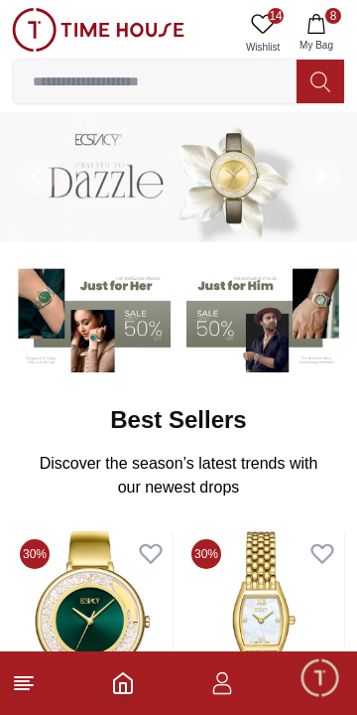
click at [128, 74] on input at bounding box center [155, 82] width 284 height 40
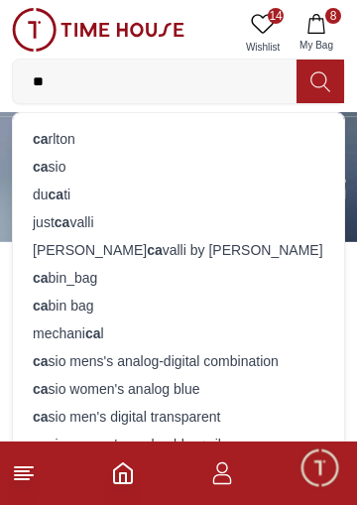
type input "**"
click at [65, 164] on div "ca sio" at bounding box center [179, 167] width 308 height 28
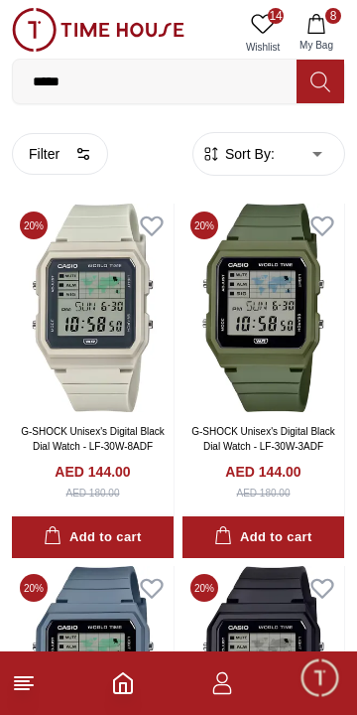
click at [223, 684] on icon "button" at bounding box center [222, 689] width 19 height 10
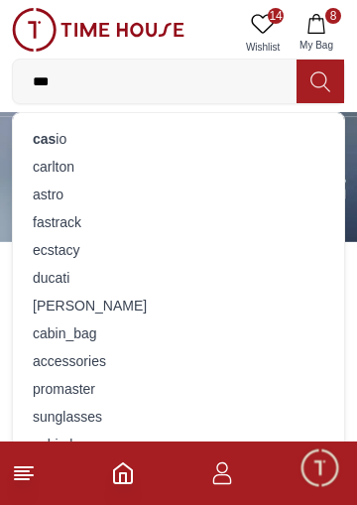
type input "***"
click at [51, 136] on strong "cas" at bounding box center [44, 139] width 23 height 16
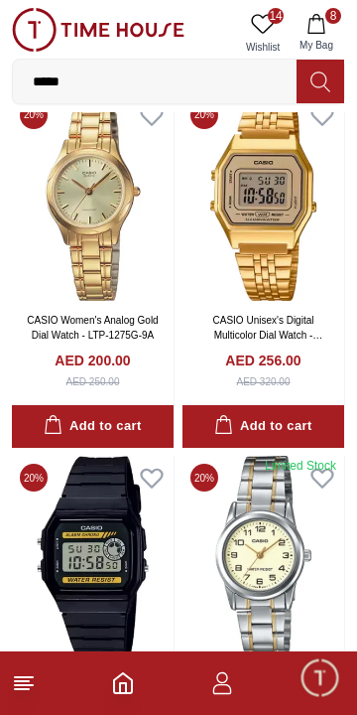
scroll to position [3014, 0]
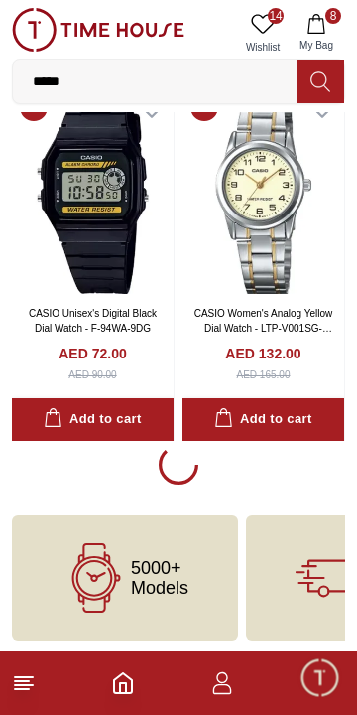
scroll to position [3387, 0]
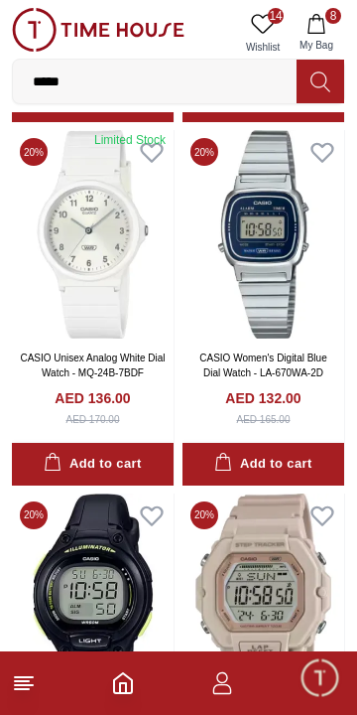
scroll to position [5488, 0]
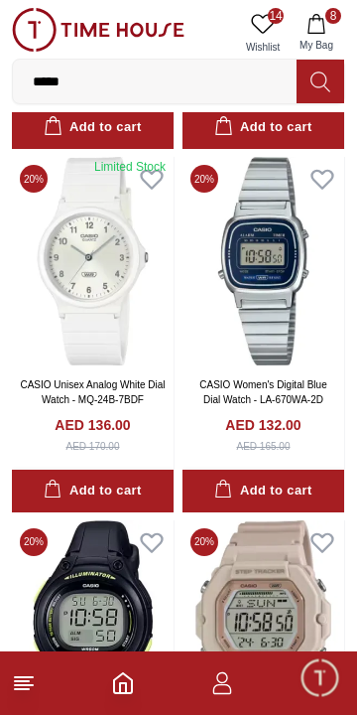
click at [299, 483] on div "Add to cart" at bounding box center [262, 490] width 97 height 23
click at [328, 183] on icon at bounding box center [322, 180] width 21 height 18
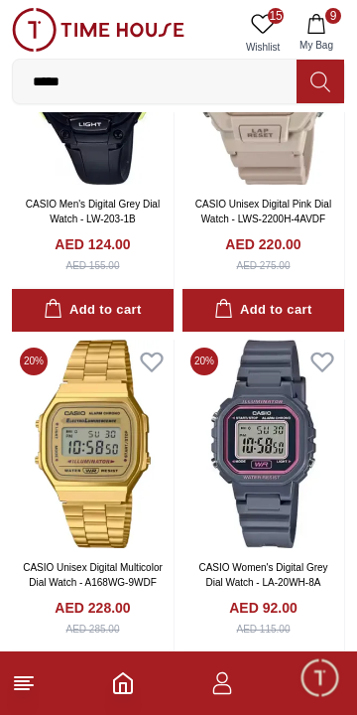
scroll to position [5992, 0]
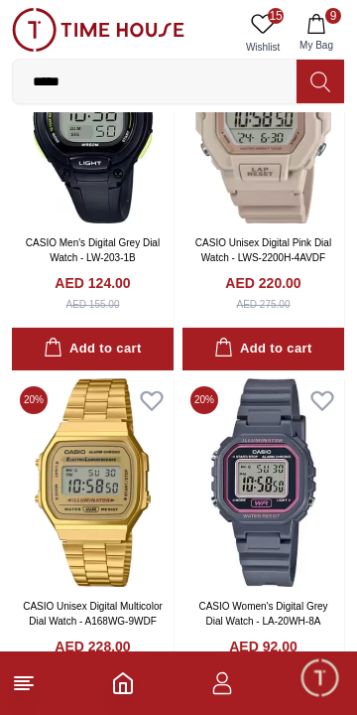
click at [327, 397] on icon at bounding box center [322, 401] width 21 height 18
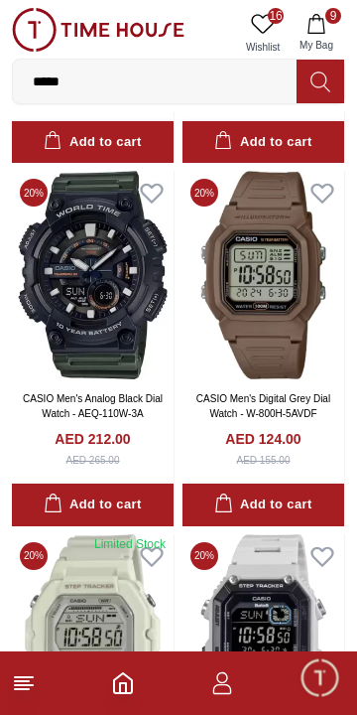
scroll to position [7275, 0]
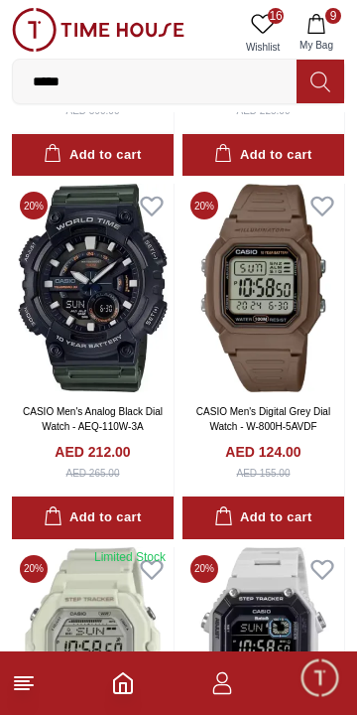
click at [156, 212] on icon at bounding box center [151, 207] width 21 height 18
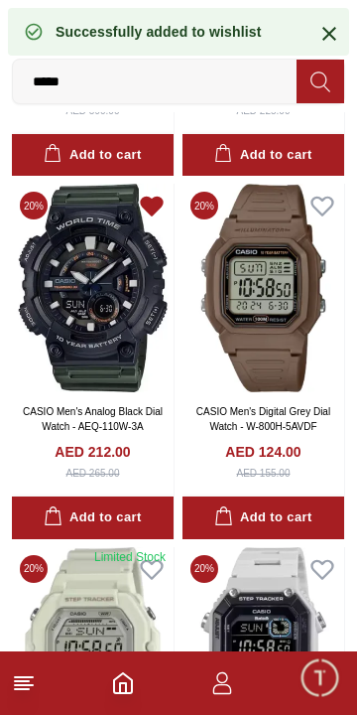
click at [326, 196] on icon at bounding box center [323, 206] width 28 height 28
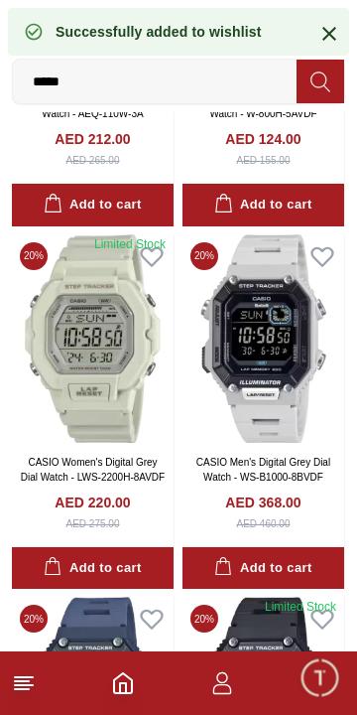
scroll to position [7598, 0]
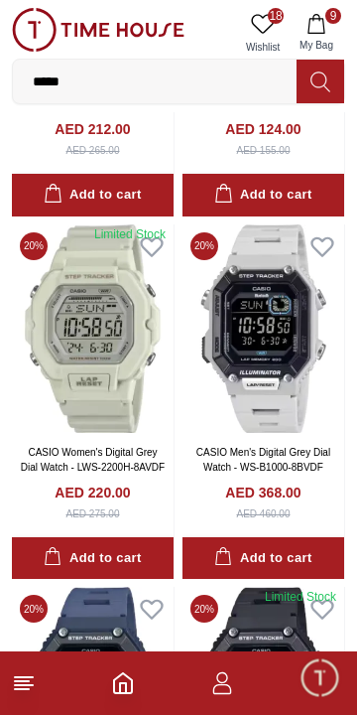
click at [154, 257] on icon at bounding box center [152, 246] width 28 height 28
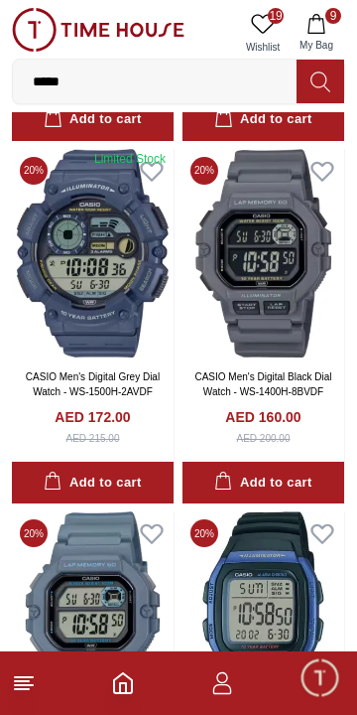
scroll to position [8397, 0]
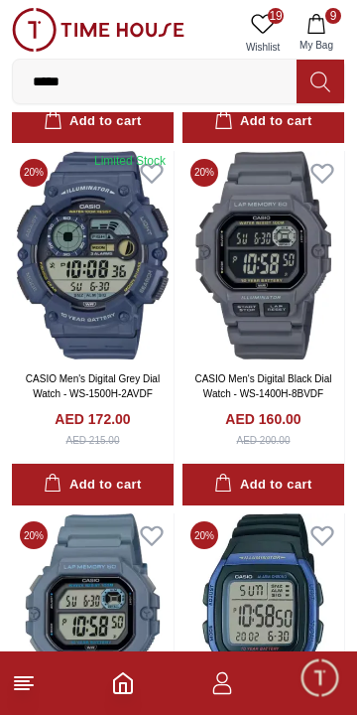
click at [292, 474] on div "Add to cart" at bounding box center [262, 484] width 97 height 23
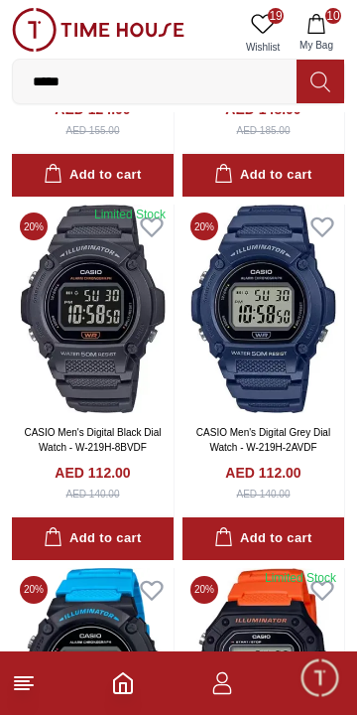
scroll to position [9428, 0]
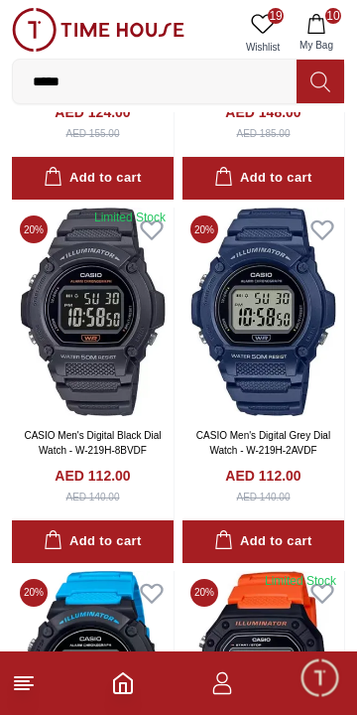
click at [151, 223] on div "Limited Stock" at bounding box center [129, 217] width 71 height 16
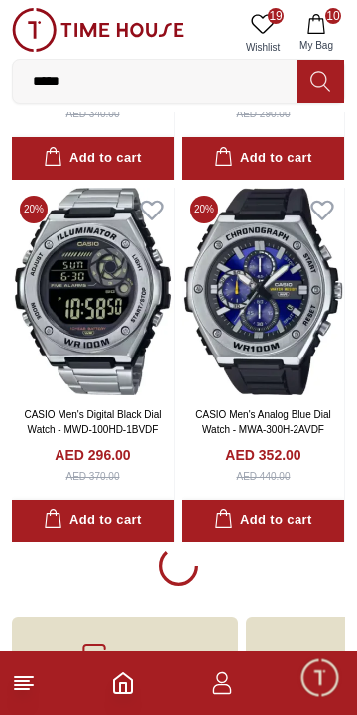
scroll to position [10591, 0]
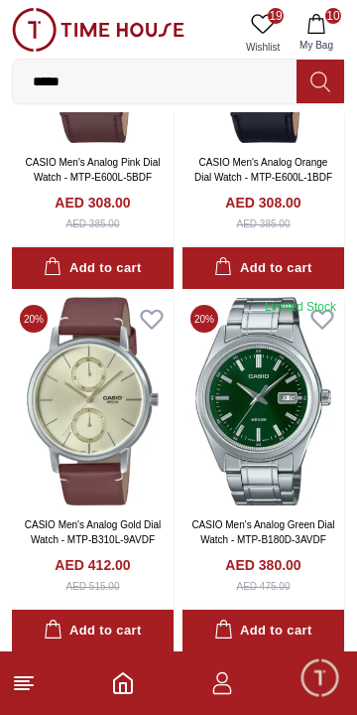
scroll to position [14057, 0]
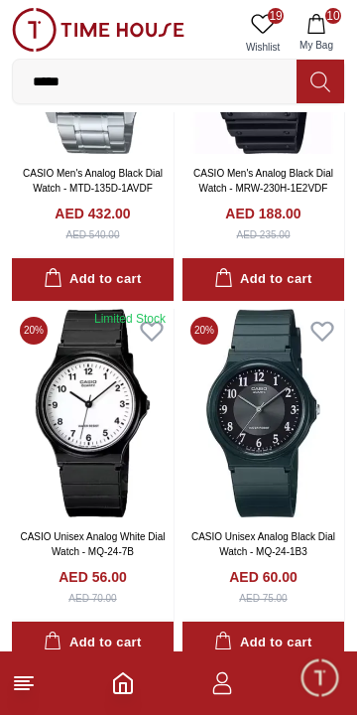
scroll to position [17898, 0]
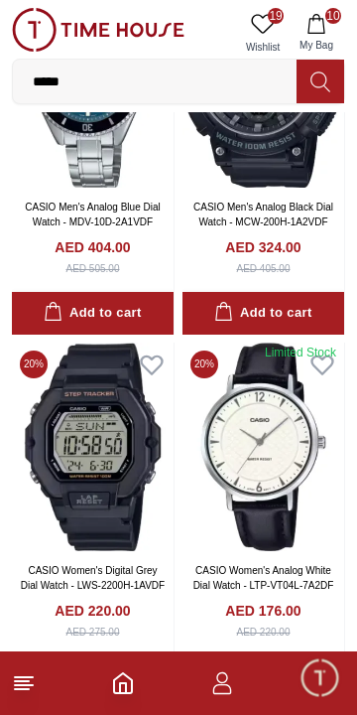
scroll to position [18363, 0]
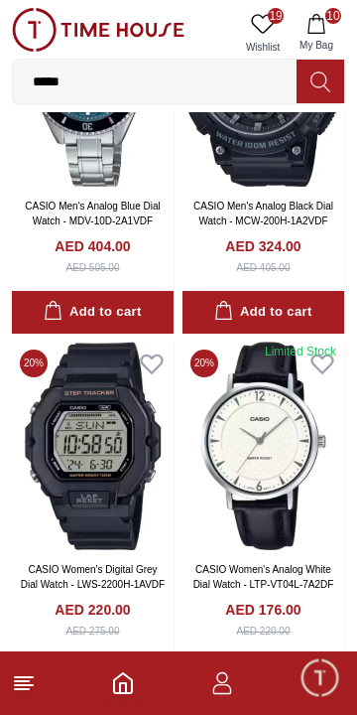
click at [151, 362] on icon at bounding box center [151, 364] width 21 height 18
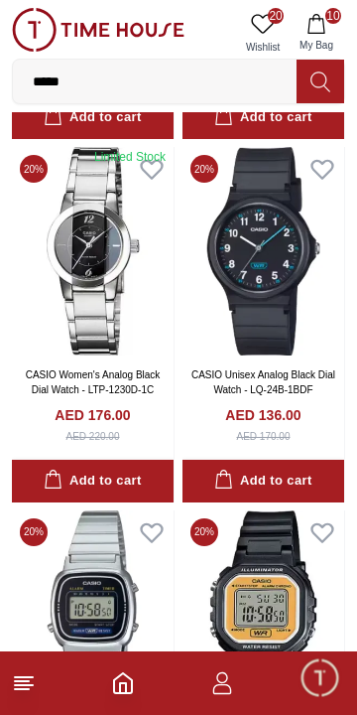
scroll to position [21098, 0]
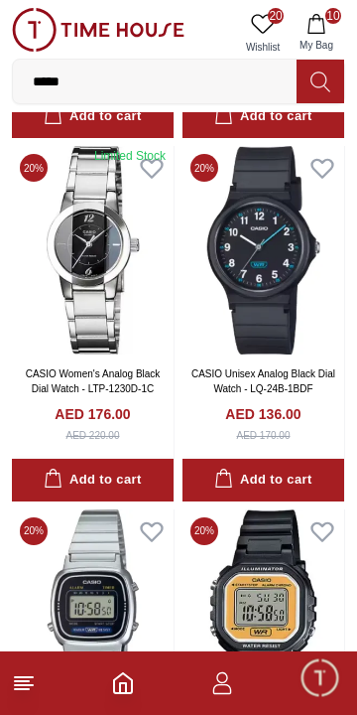
click at [97, 281] on img at bounding box center [93, 250] width 162 height 208
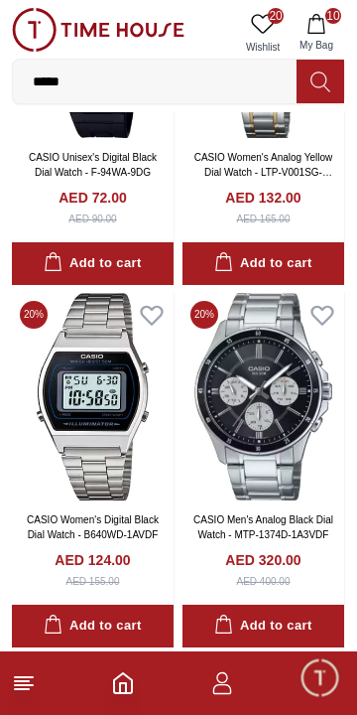
scroll to position [3546, 0]
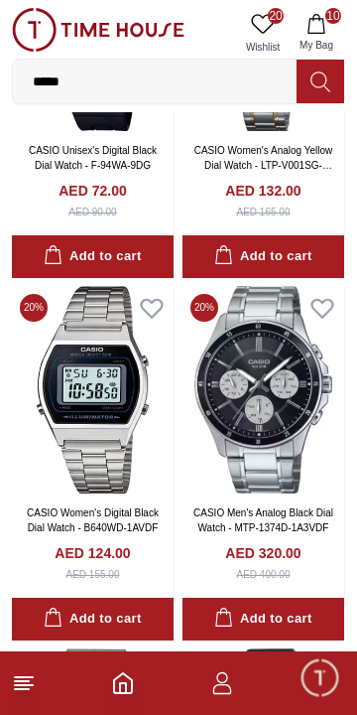
click at [155, 317] on icon at bounding box center [152, 308] width 28 height 28
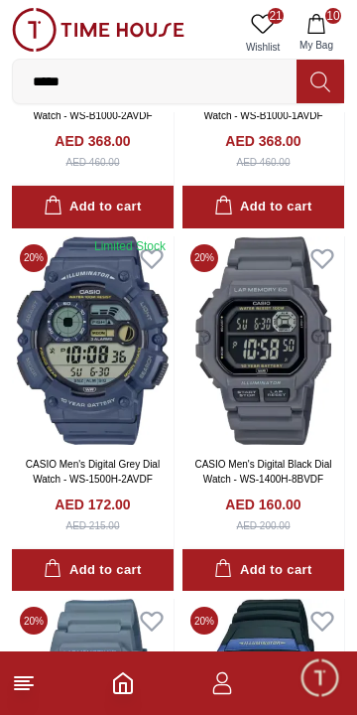
scroll to position [8311, 0]
click at [326, 264] on icon at bounding box center [322, 259] width 21 height 18
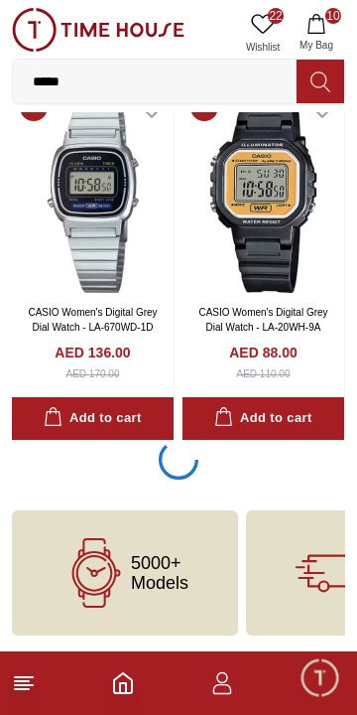
scroll to position [21522, 0]
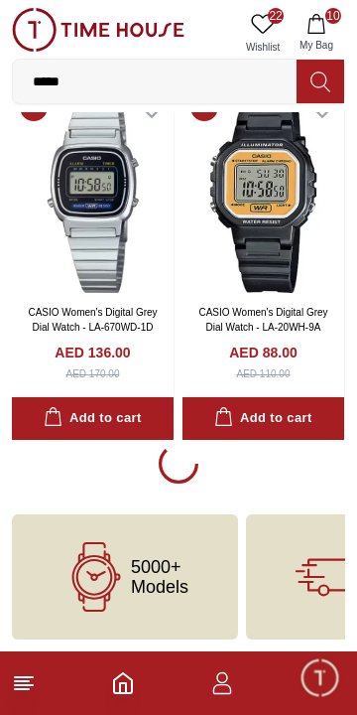
scroll to position [21402, 0]
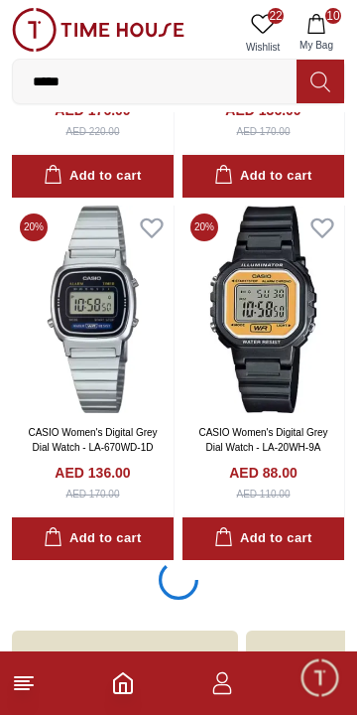
click at [296, 373] on img at bounding box center [264, 309] width 162 height 208
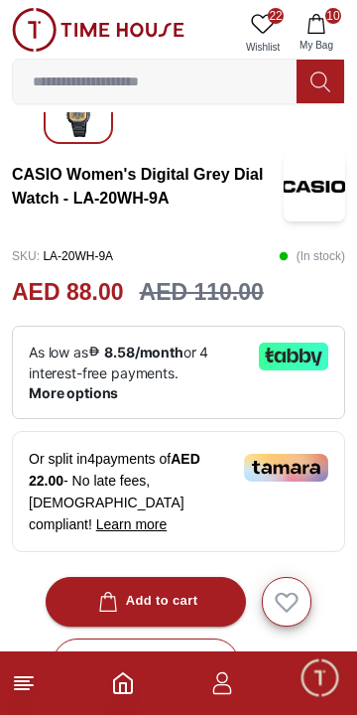
scroll to position [362, 0]
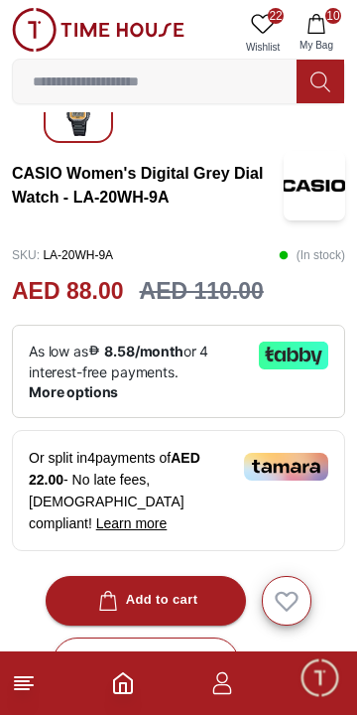
click at [147, 589] on div "Add to cart" at bounding box center [146, 600] width 104 height 23
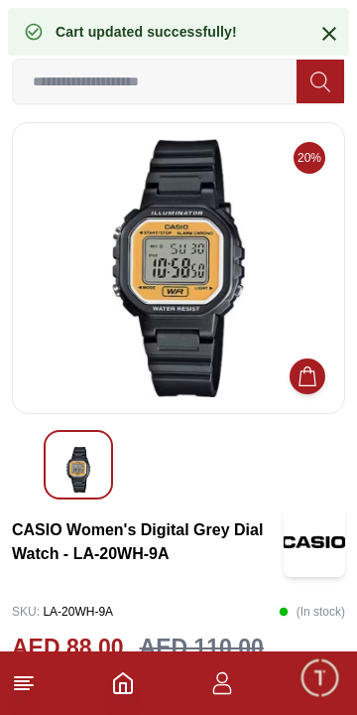
scroll to position [5, 0]
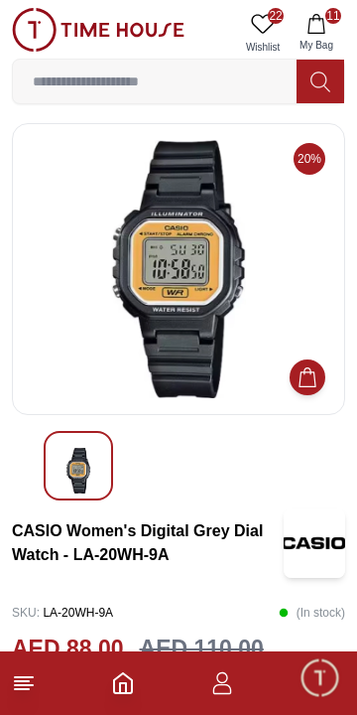
click at [333, 17] on span "11" at bounding box center [334, 16] width 16 height 16
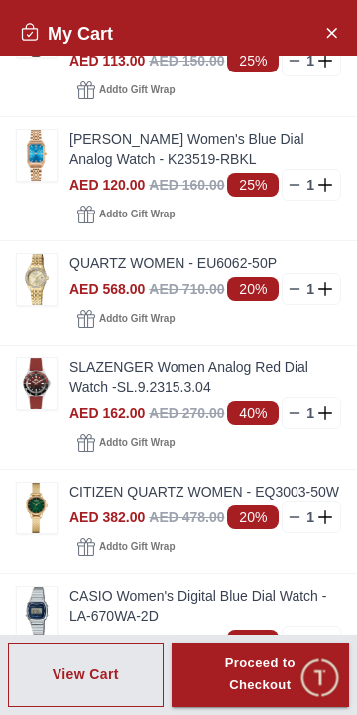
scroll to position [0, 0]
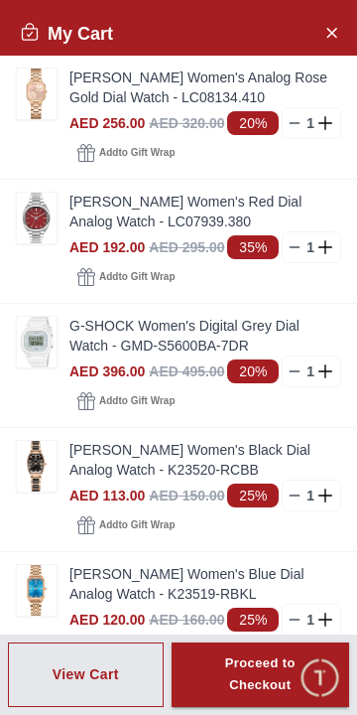
click at [341, 19] on button "Close Account" at bounding box center [332, 32] width 32 height 32
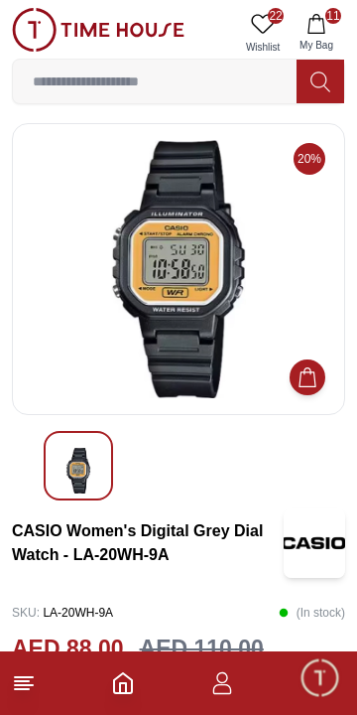
click at [334, 20] on span "11" at bounding box center [334, 16] width 16 height 16
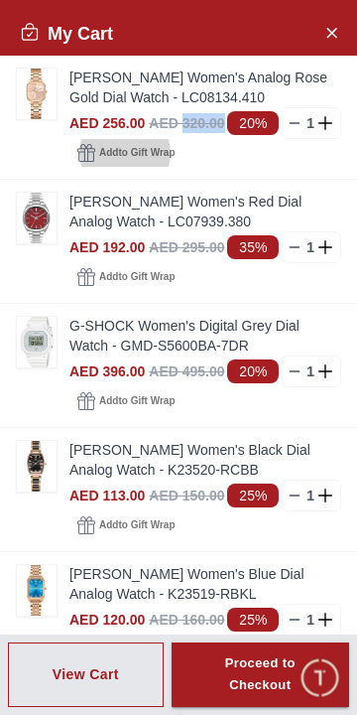
click at [318, 157] on div "Add to Gift Wrap" at bounding box center [205, 153] width 272 height 28
click at [337, 22] on icon "Close Account" at bounding box center [332, 32] width 16 height 25
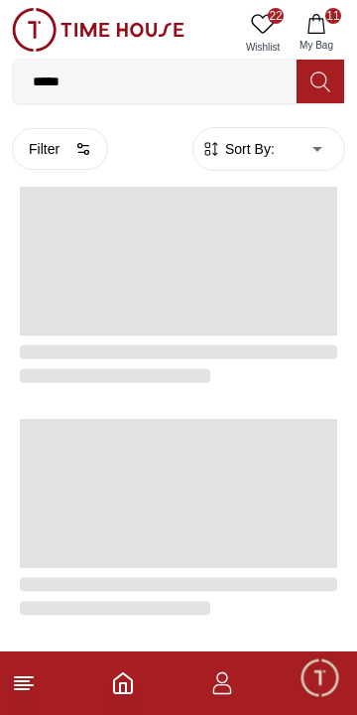
scroll to position [3414, 0]
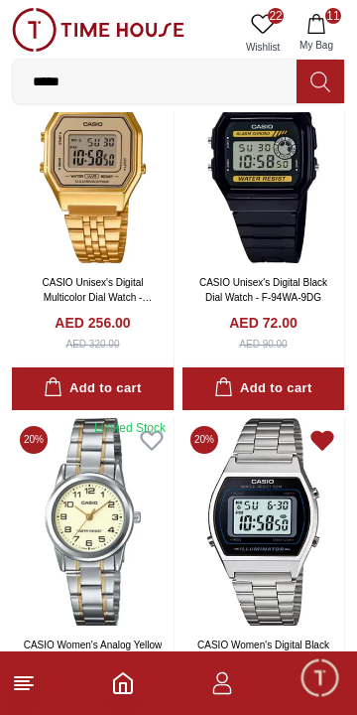
click at [337, 22] on span "11" at bounding box center [334, 16] width 16 height 16
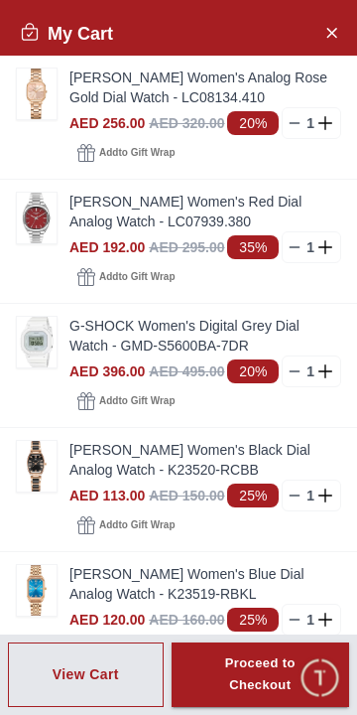
click at [83, 678] on div "View Cart" at bounding box center [86, 674] width 67 height 20
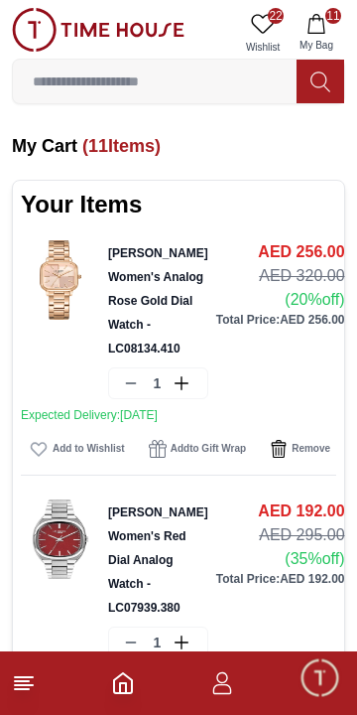
click at [35, 446] on icon "button" at bounding box center [38, 449] width 15 height 13
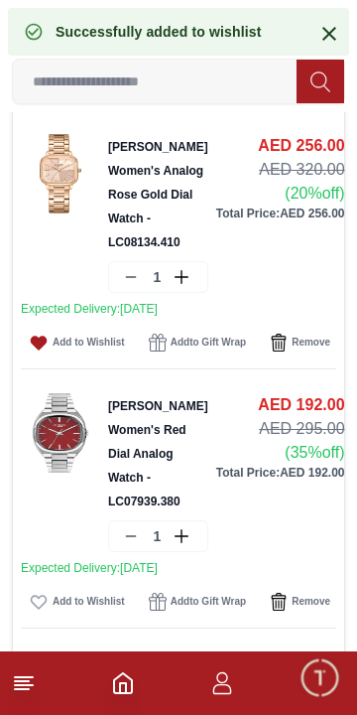
scroll to position [107, 0]
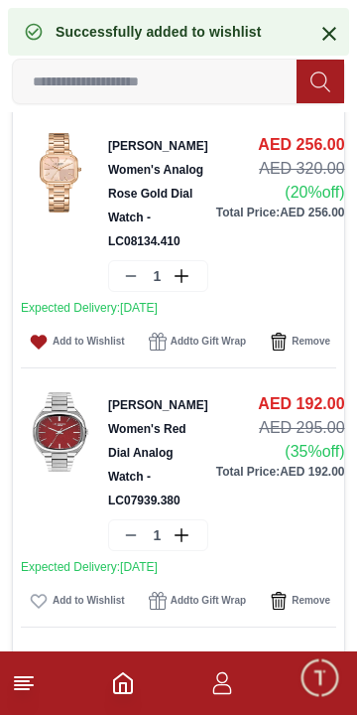
click at [34, 601] on icon "button" at bounding box center [38, 601] width 15 height 13
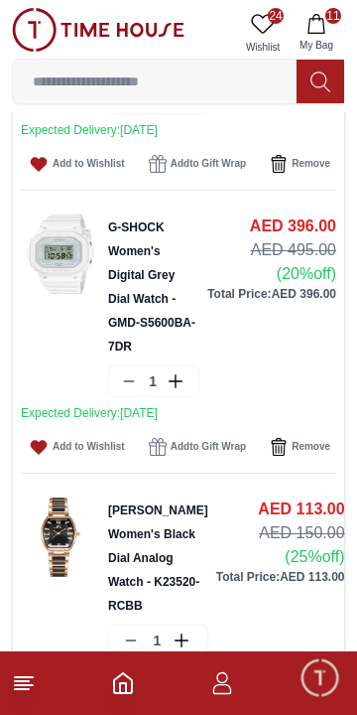
scroll to position [547, 0]
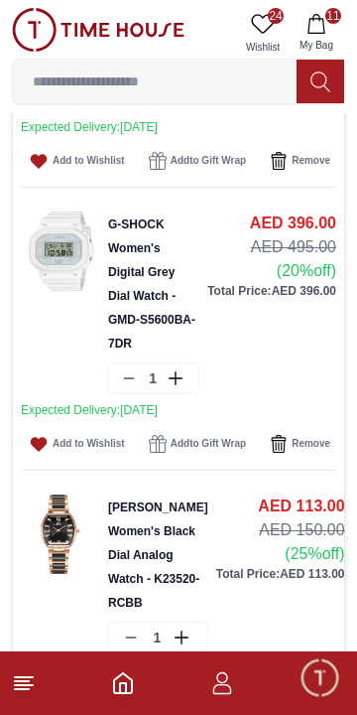
click at [44, 438] on icon "button" at bounding box center [38, 444] width 15 height 13
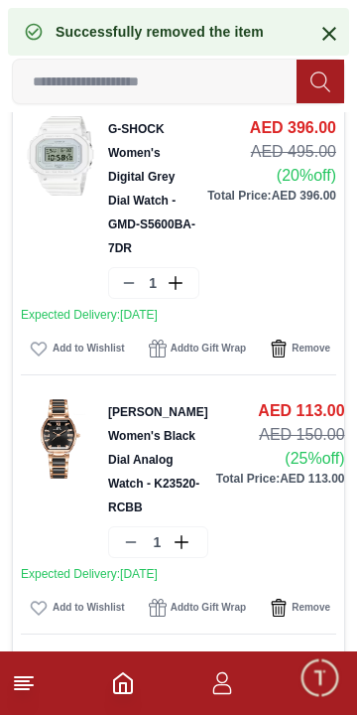
scroll to position [645, 0]
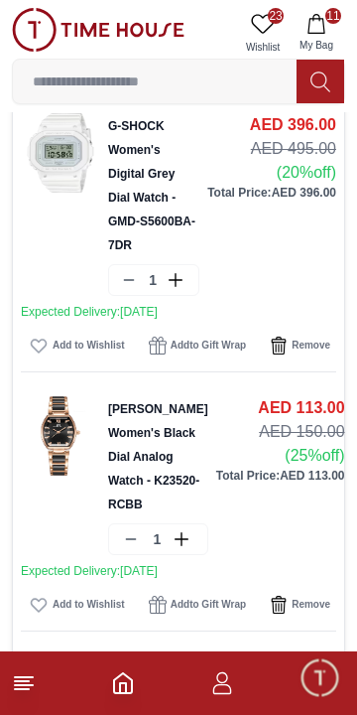
click at [38, 599] on icon "button" at bounding box center [38, 605] width 15 height 13
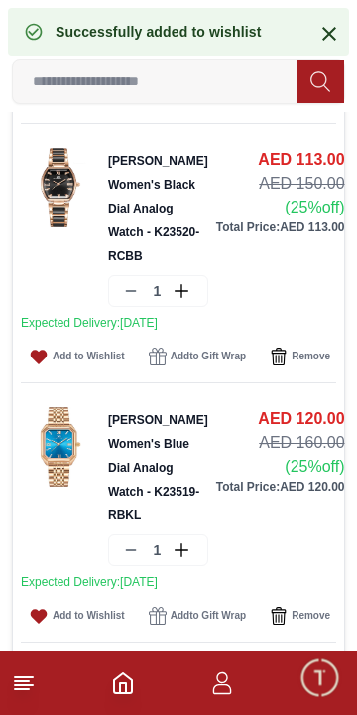
scroll to position [895, 0]
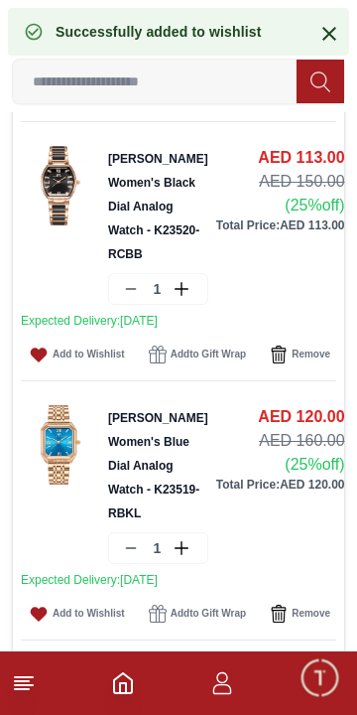
click at [38, 604] on icon "button" at bounding box center [39, 614] width 20 height 20
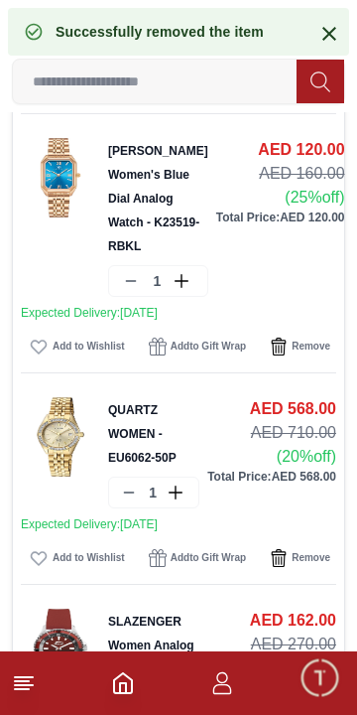
scroll to position [1180, 0]
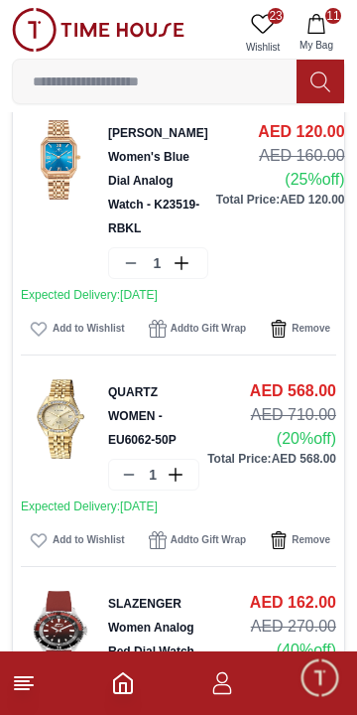
click at [31, 530] on icon "button" at bounding box center [39, 540] width 20 height 20
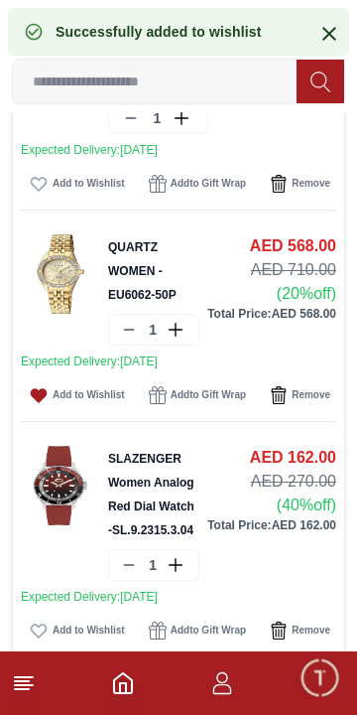
scroll to position [1326, 0]
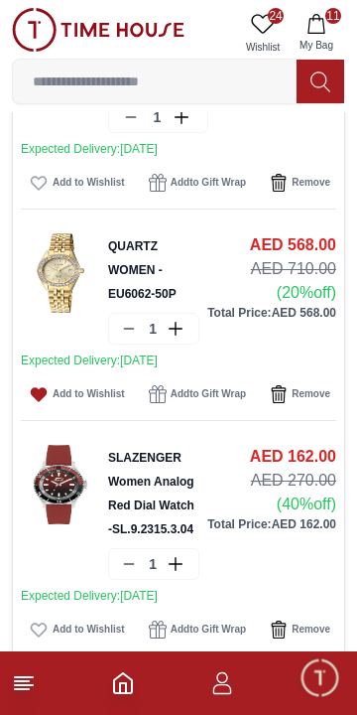
click at [41, 623] on icon "button" at bounding box center [38, 629] width 15 height 13
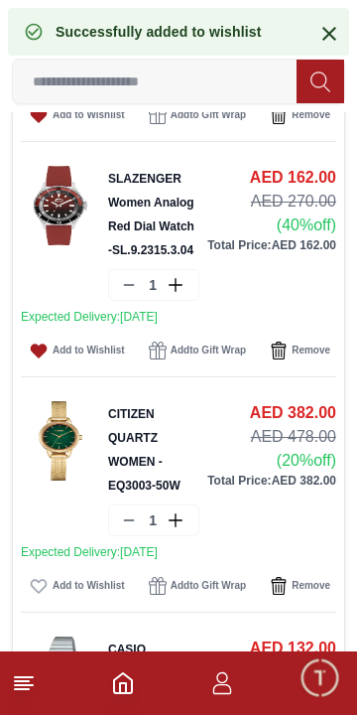
scroll to position [1604, 0]
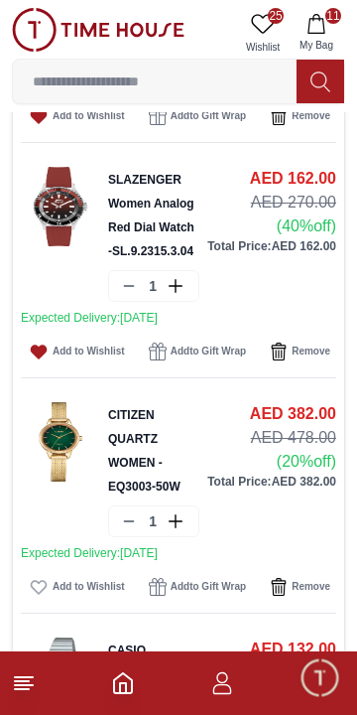
click at [40, 581] on icon "button" at bounding box center [38, 587] width 15 height 13
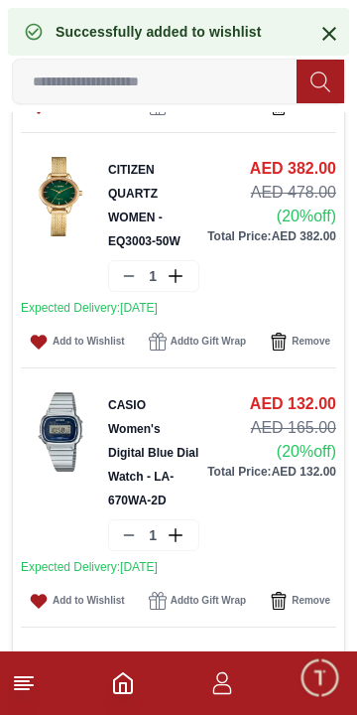
scroll to position [1850, 0]
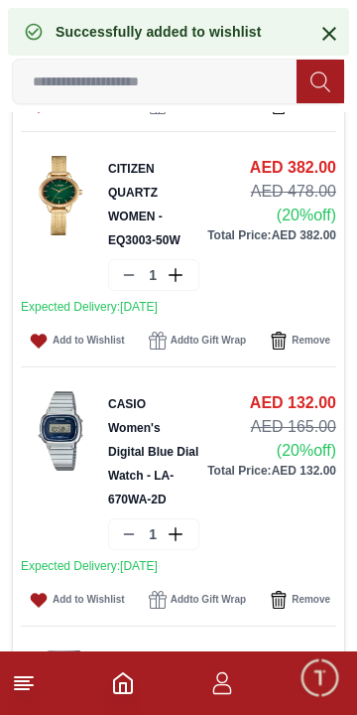
click at [39, 590] on icon "button" at bounding box center [39, 600] width 20 height 20
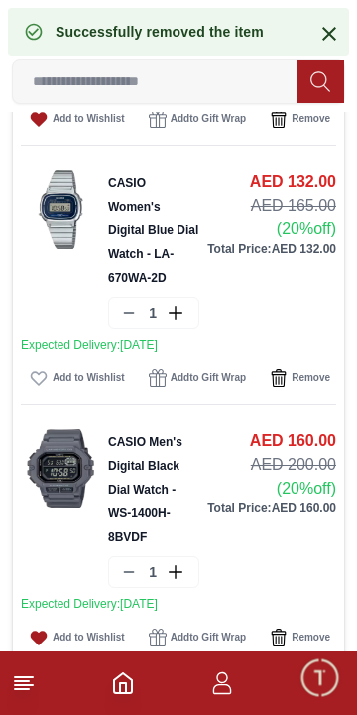
scroll to position [2074, 0]
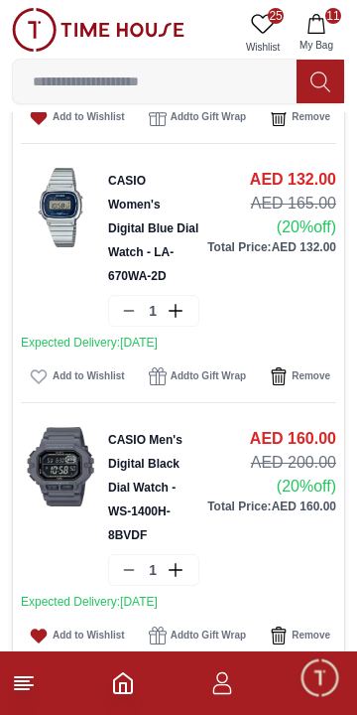
click at [45, 625] on icon "button" at bounding box center [39, 635] width 20 height 20
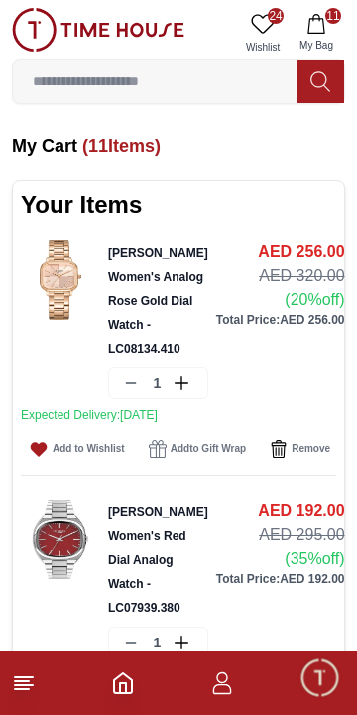
scroll to position [0, 0]
click at [304, 454] on span "Remove" at bounding box center [311, 449] width 39 height 20
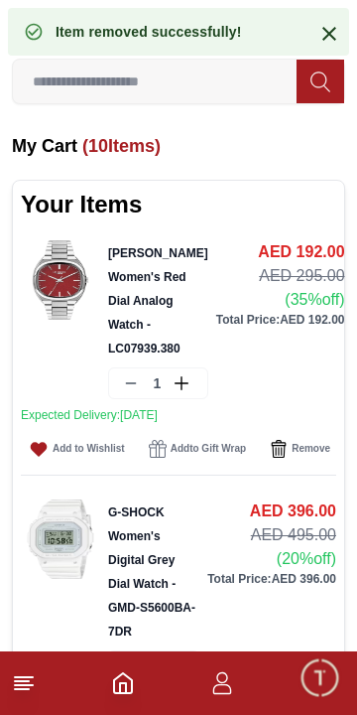
click at [300, 448] on span "Remove" at bounding box center [311, 449] width 39 height 20
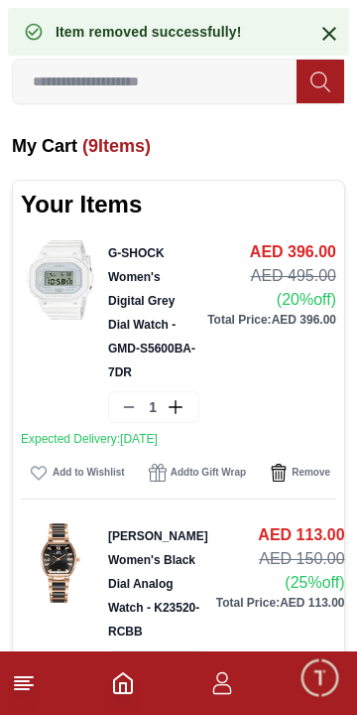
click at [311, 463] on span "Remove" at bounding box center [311, 473] width 39 height 20
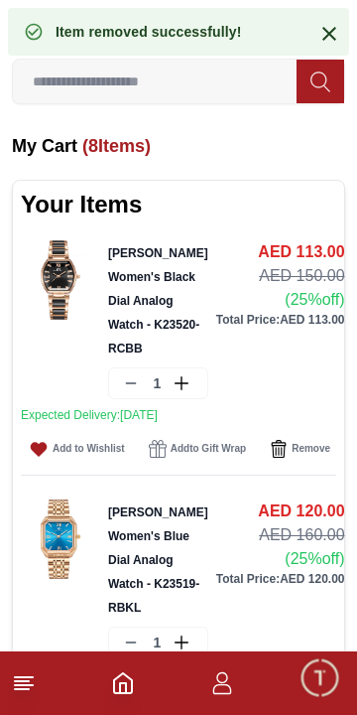
click at [301, 462] on button "Remove" at bounding box center [300, 449] width 76 height 28
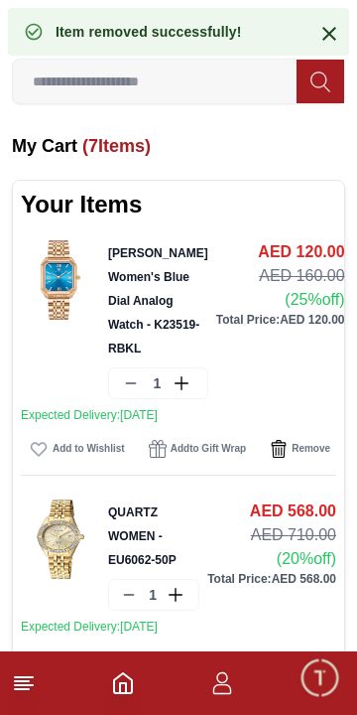
click at [310, 455] on span "Remove" at bounding box center [311, 449] width 39 height 20
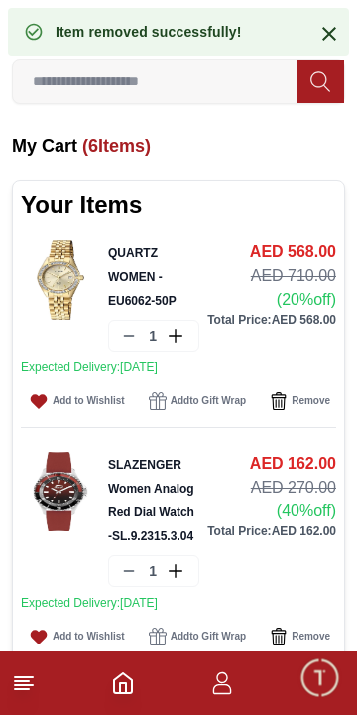
click at [304, 390] on button "Remove" at bounding box center [300, 401] width 76 height 28
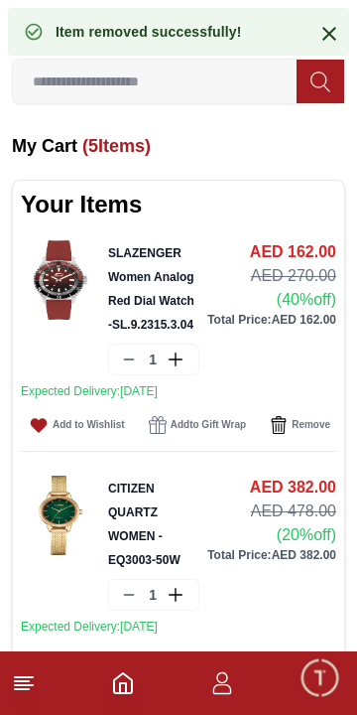
click at [303, 423] on span "Remove" at bounding box center [311, 425] width 39 height 20
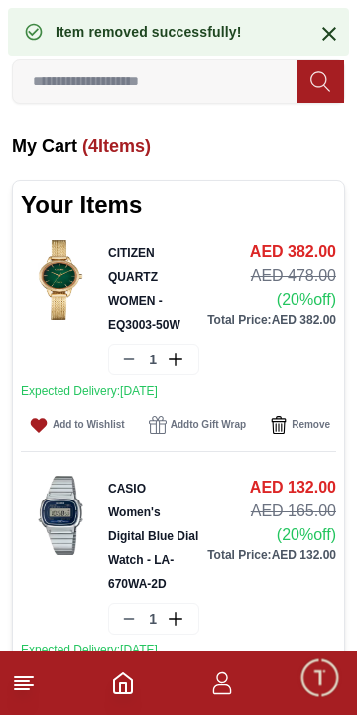
click at [316, 415] on span "Remove" at bounding box center [311, 425] width 39 height 20
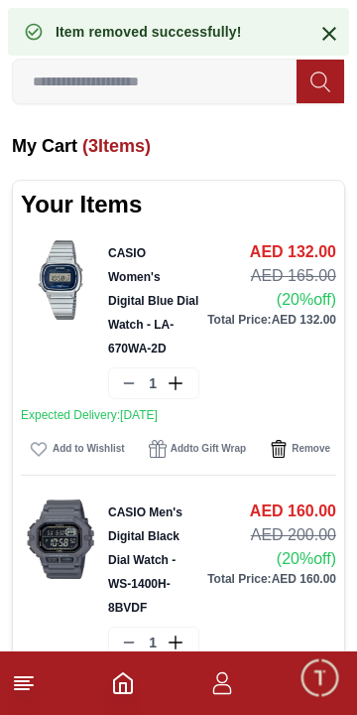
click at [316, 435] on button "Remove" at bounding box center [300, 449] width 76 height 28
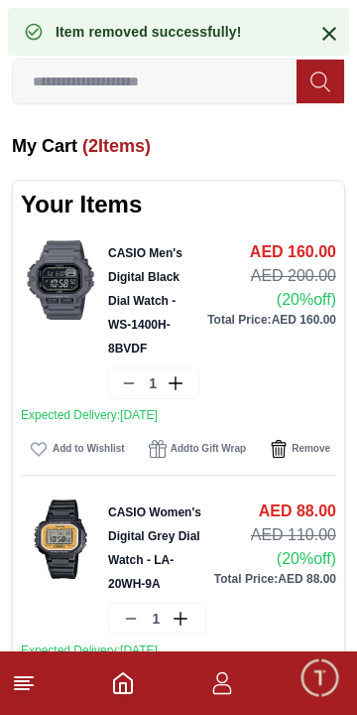
click at [311, 439] on span "Remove" at bounding box center [311, 449] width 39 height 20
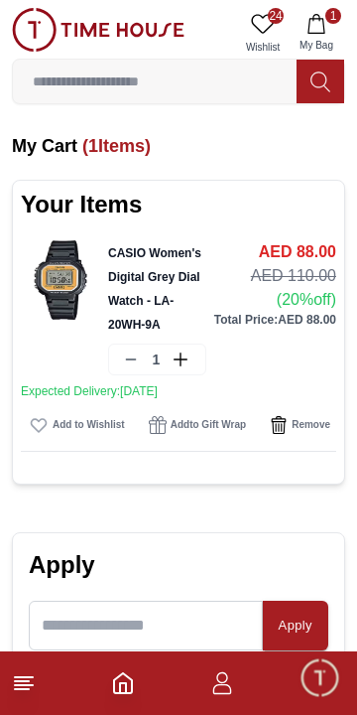
click at [134, 688] on icon "Home" at bounding box center [123, 683] width 24 height 24
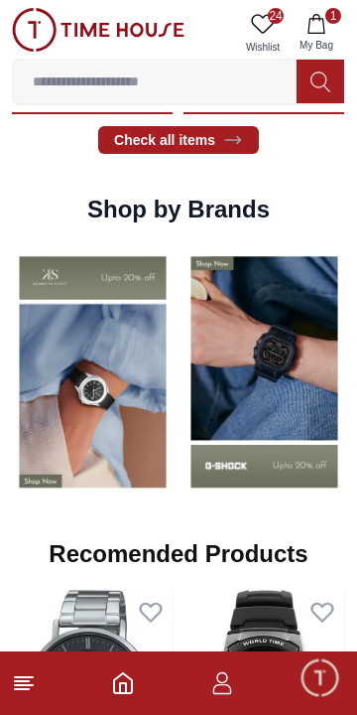
scroll to position [1369, 0]
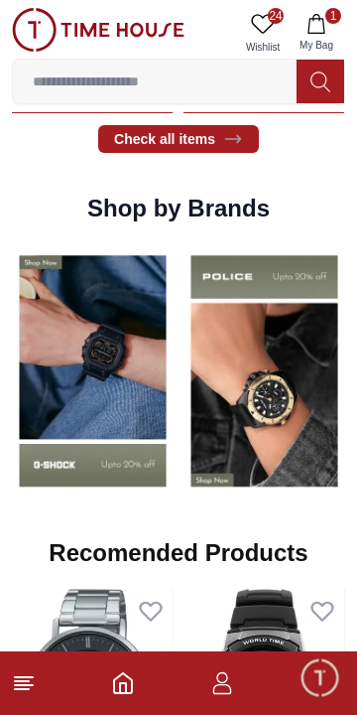
click at [174, 302] on img at bounding box center [93, 370] width 162 height 253
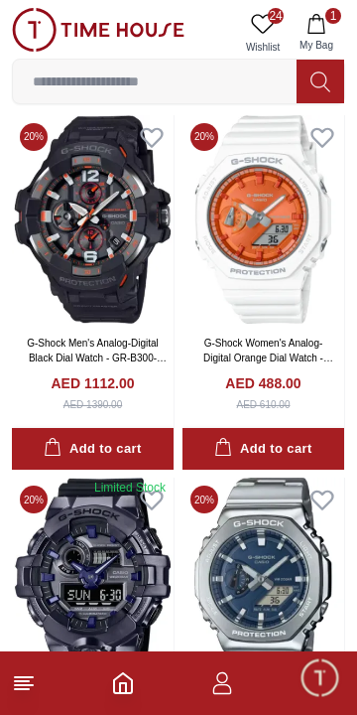
scroll to position [1339, 0]
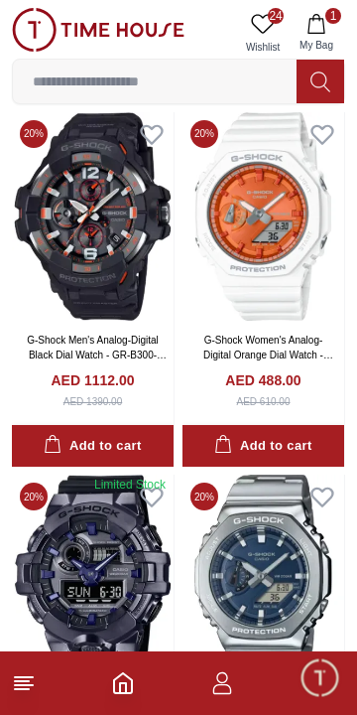
click at [335, 125] on icon at bounding box center [323, 134] width 28 height 28
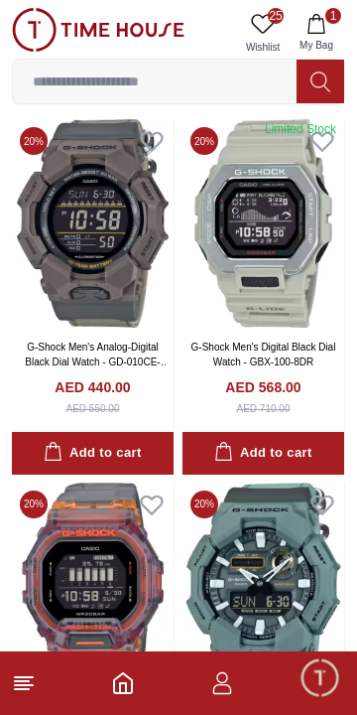
scroll to position [2417, 0]
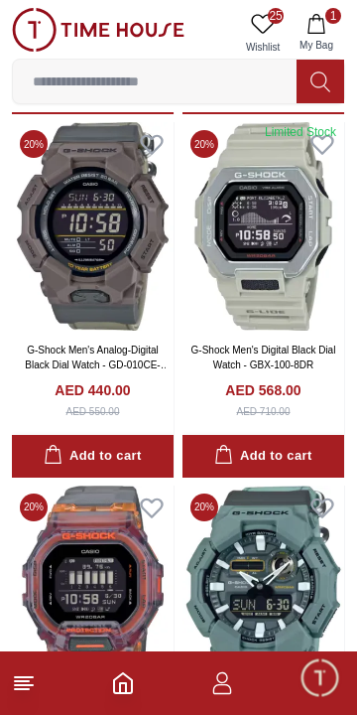
click at [338, 143] on img at bounding box center [264, 226] width 162 height 208
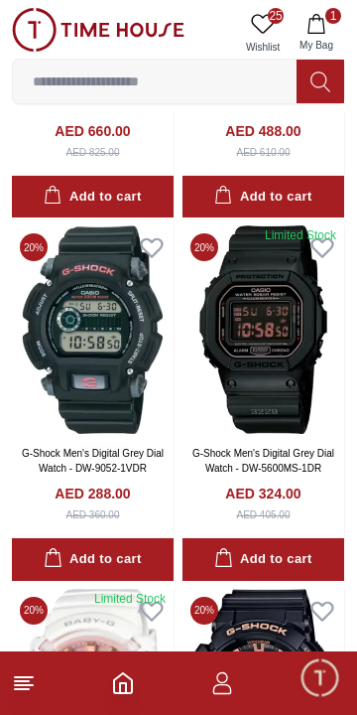
scroll to position [3071, 0]
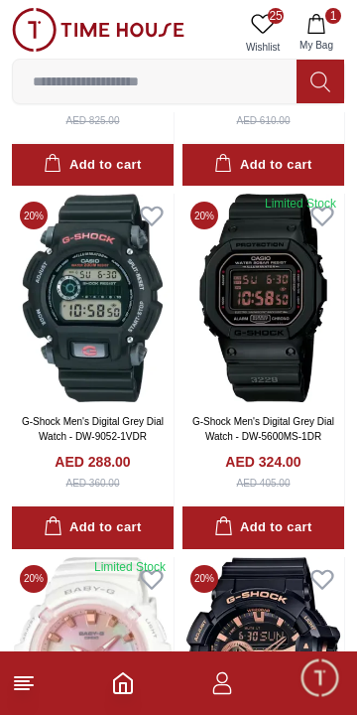
click at [332, 221] on icon at bounding box center [323, 216] width 28 height 28
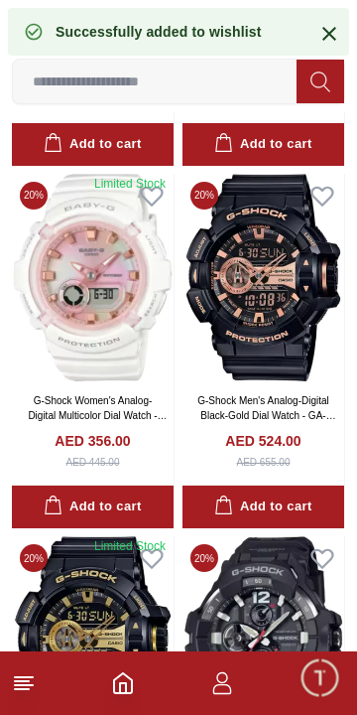
scroll to position [3435, 0]
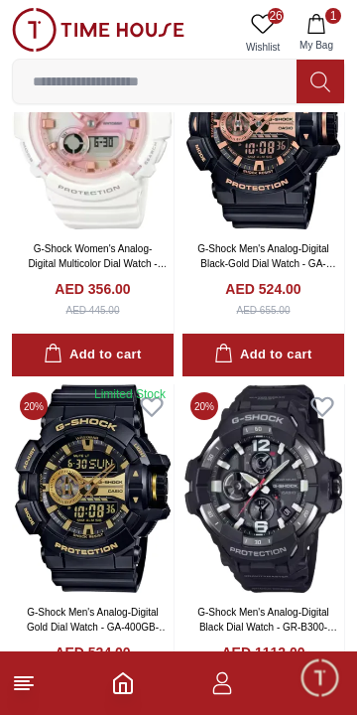
scroll to position [3712, 0]
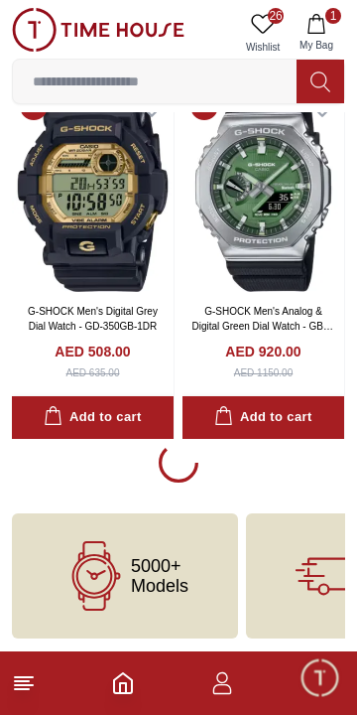
scroll to position [11165, 0]
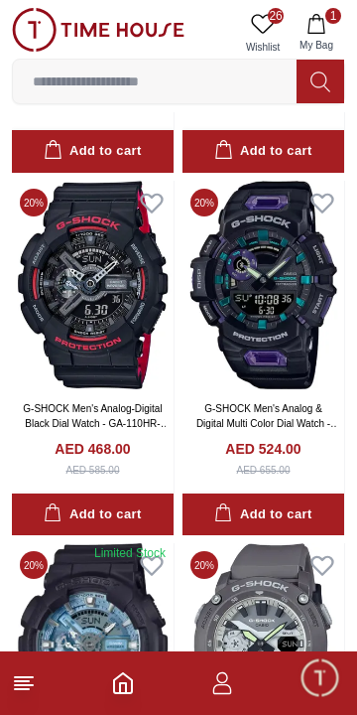
scroll to position [12161, 0]
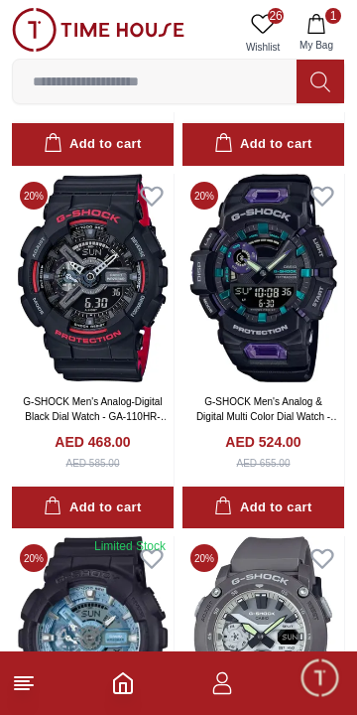
click at [335, 162] on button "Add to cart" at bounding box center [264, 144] width 162 height 43
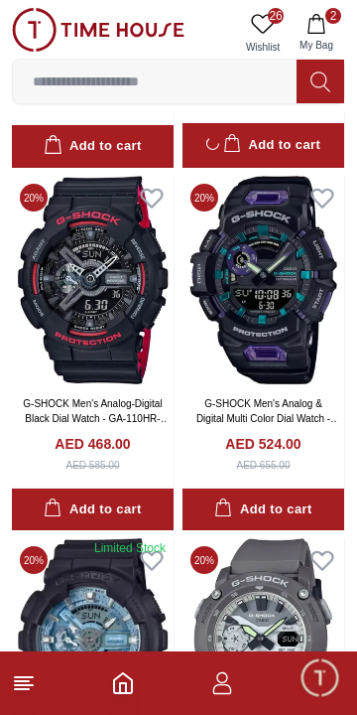
click at [323, 200] on icon at bounding box center [322, 199] width 21 height 18
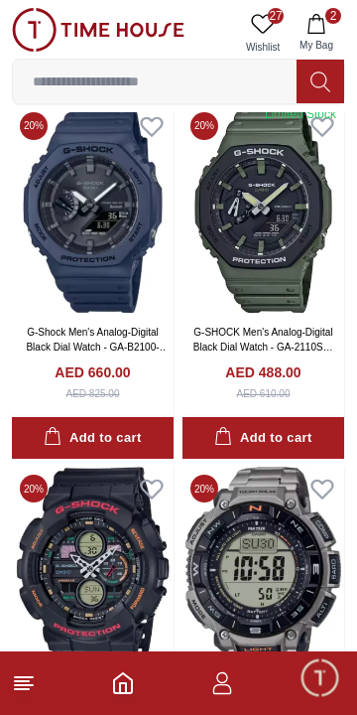
scroll to position [13677, 0]
